Goal: Information Seeking & Learning: Understand process/instructions

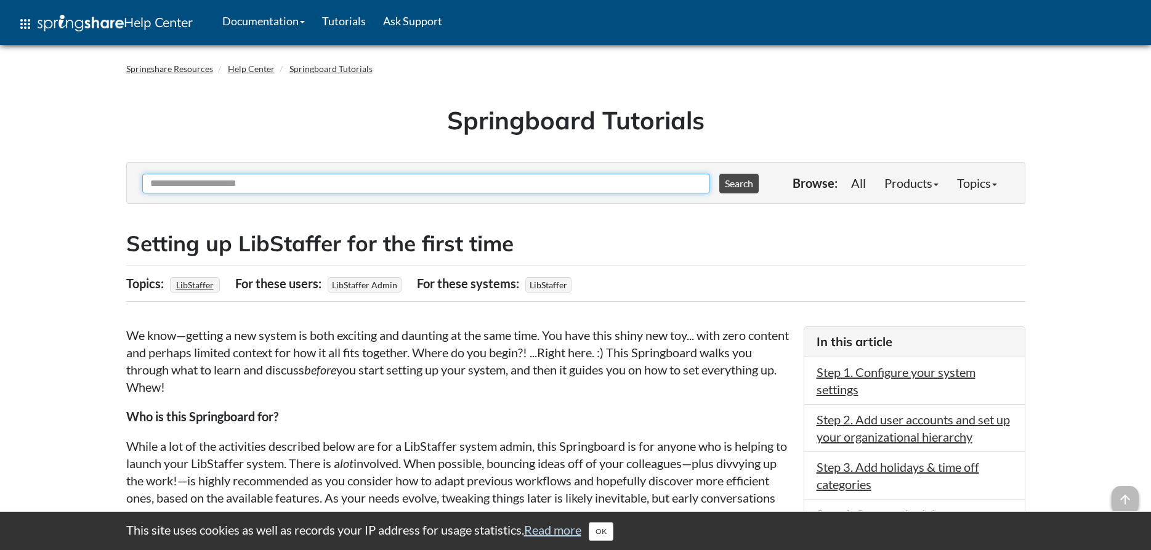
click at [235, 181] on input "Ask Another Question" at bounding box center [426, 184] width 568 height 20
type input "**********"
click at [719, 174] on button "Search" at bounding box center [738, 184] width 39 height 20
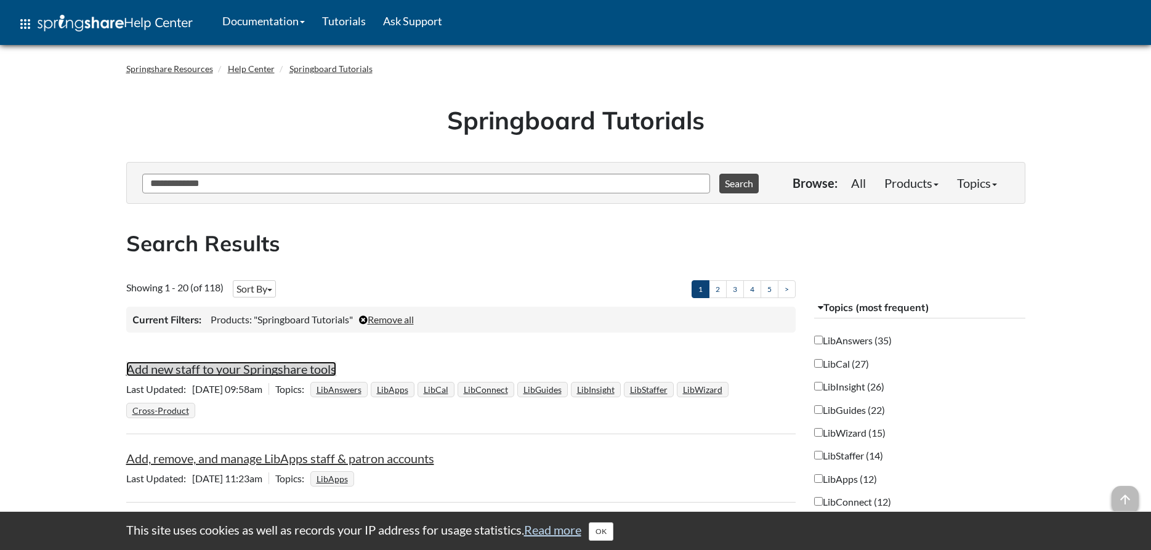
click at [236, 370] on link "Add new staff to your Springshare tools" at bounding box center [231, 368] width 210 height 15
